Goal: Navigation & Orientation: Find specific page/section

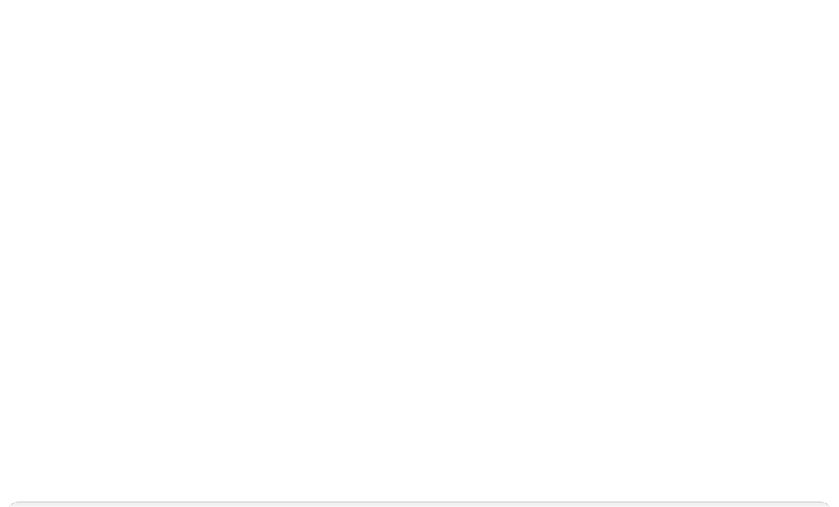
scroll to position [62, 0]
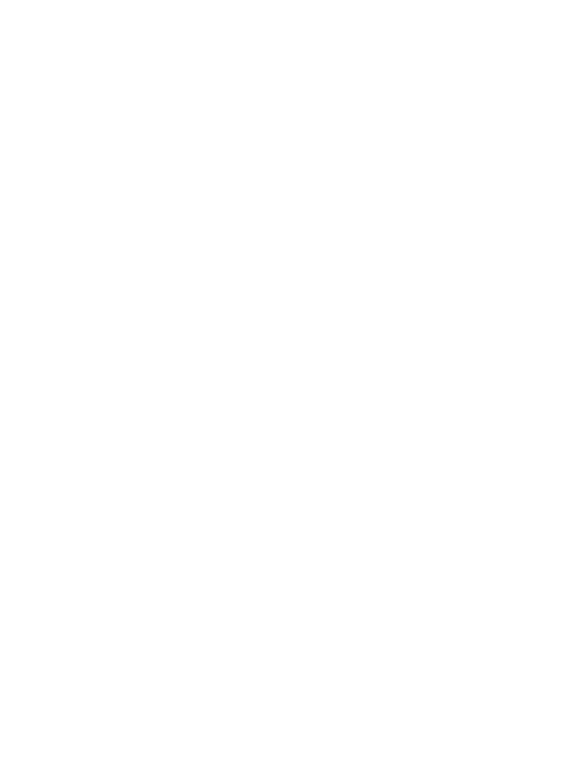
scroll to position [0, 0]
